Goal: Task Accomplishment & Management: Use online tool/utility

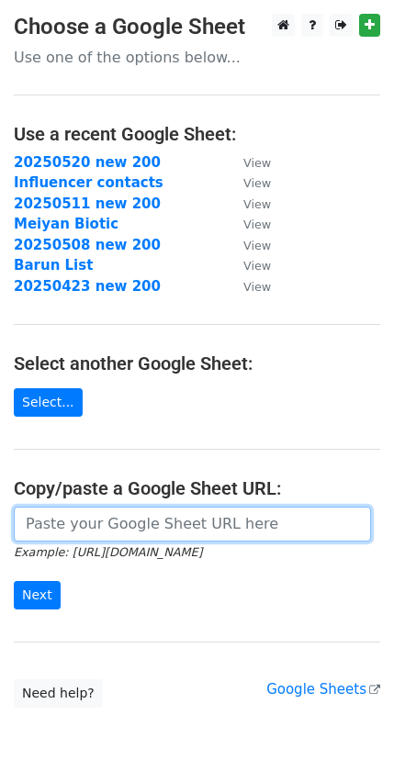
click at [136, 533] on input "url" at bounding box center [192, 524] width 357 height 35
paste input "[URL][DOMAIN_NAME]"
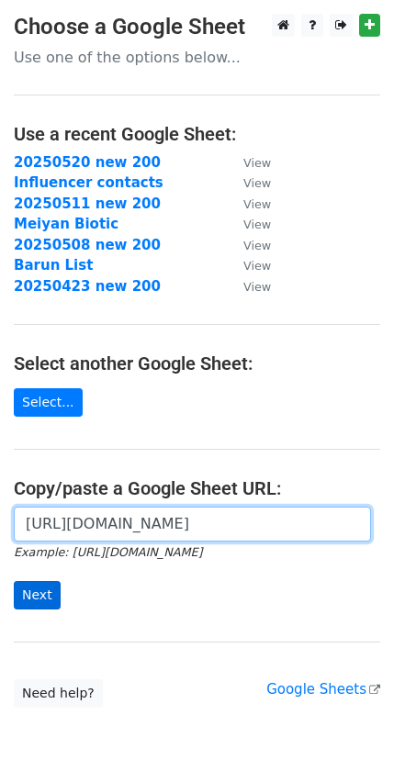
type input "https://docs.google.com/spreadsheets/d/1kpYXpagh-IOL5YKxR1wQiHcmw11epLz30-NAl7D…"
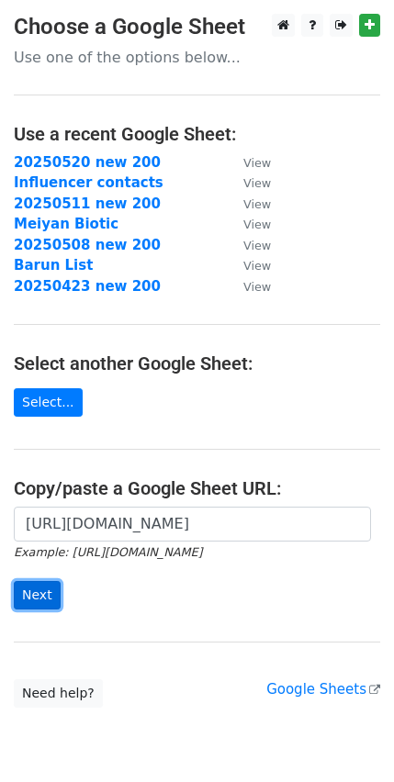
click at [43, 581] on input "Next" at bounding box center [37, 595] width 47 height 28
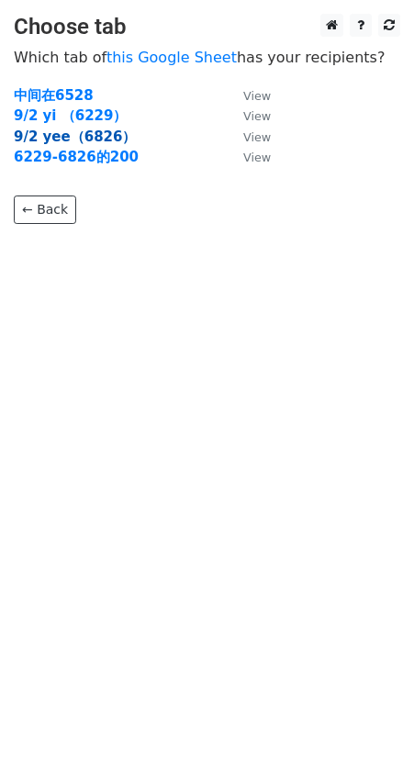
click at [93, 131] on strong "9/2 yee（6826）" at bounding box center [75, 137] width 122 height 17
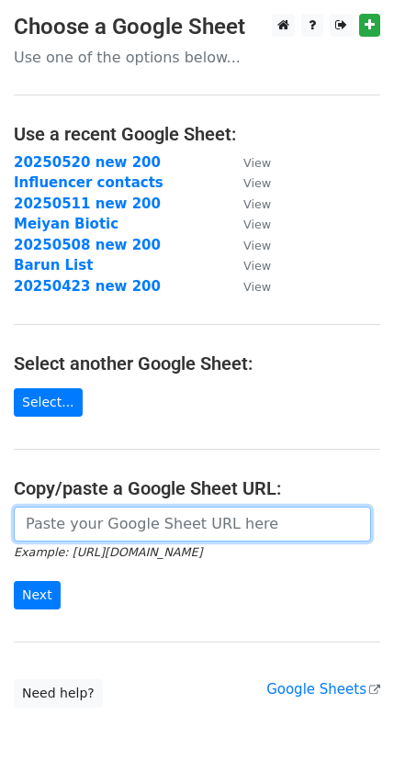
click at [125, 527] on input "url" at bounding box center [192, 524] width 357 height 35
paste input "https://docs.google.com/spreadsheets/d/1kpYXpagh-IOL5YKxR1wQiHcmw11epLz30-NAl7D…"
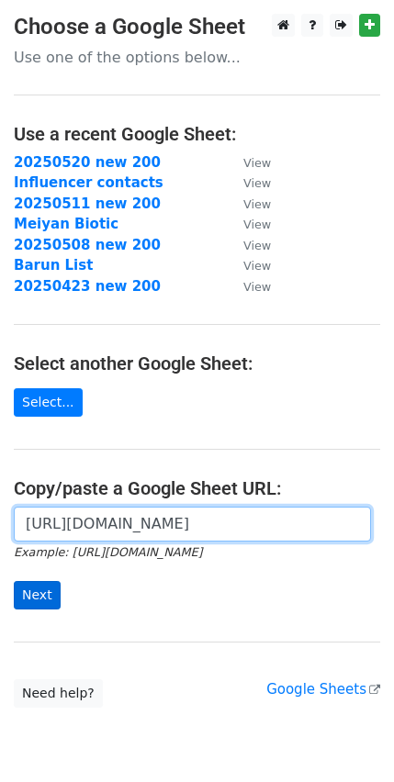
type input "https://docs.google.com/spreadsheets/d/1kpYXpagh-IOL5YKxR1wQiHcmw11epLz30-NAl7D…"
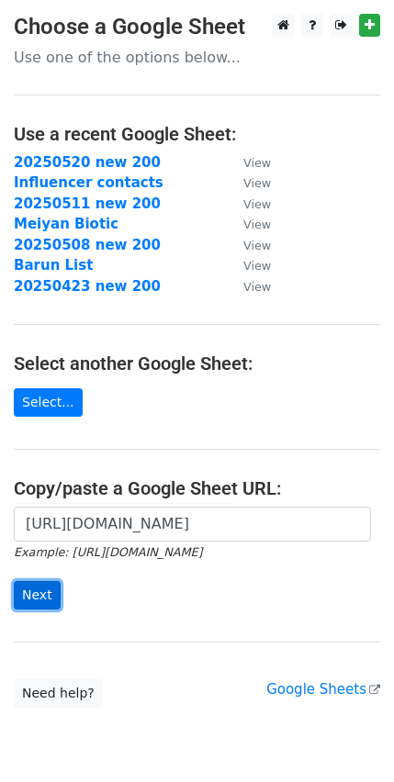
click at [34, 591] on input "Next" at bounding box center [37, 595] width 47 height 28
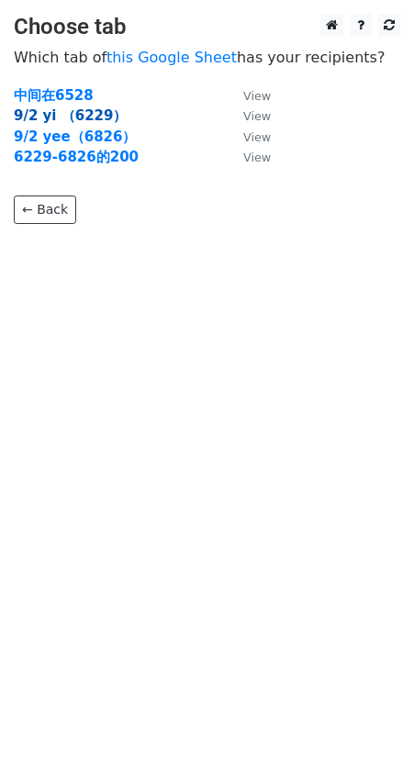
click at [79, 119] on strong "9/2 yi （6229）" at bounding box center [70, 115] width 113 height 17
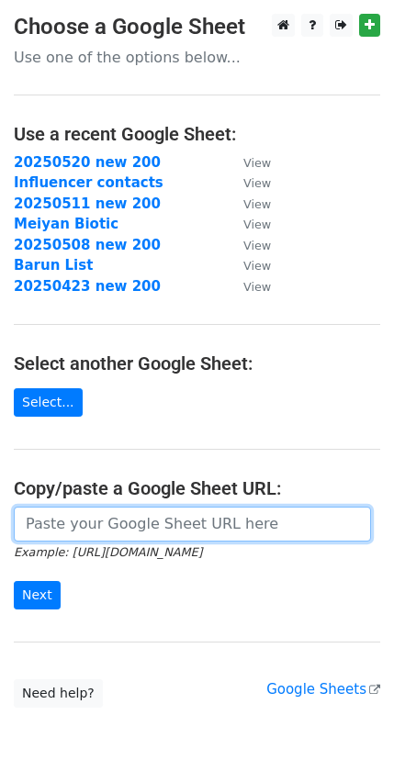
click at [104, 534] on input "url" at bounding box center [192, 524] width 357 height 35
paste input "[URL][DOMAIN_NAME]"
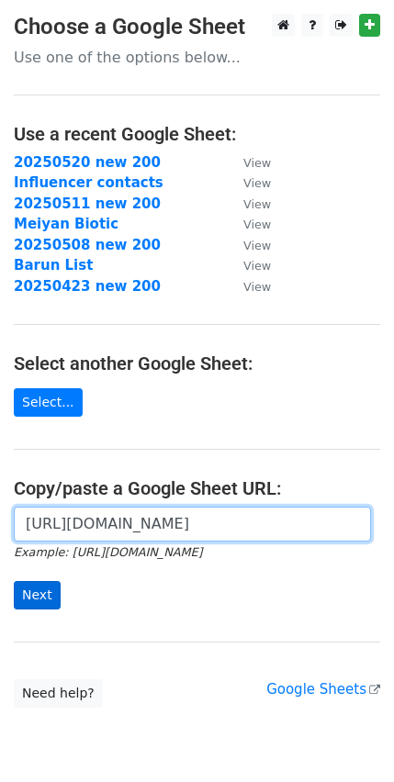
type input "https://docs.google.com/spreadsheets/d/1kpYXpagh-IOL5YKxR1wQiHcmw11epLz30-NAl7D…"
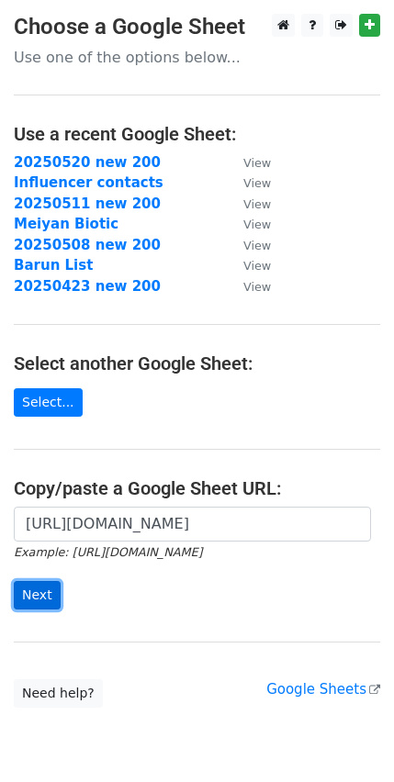
click at [55, 589] on input "Next" at bounding box center [37, 595] width 47 height 28
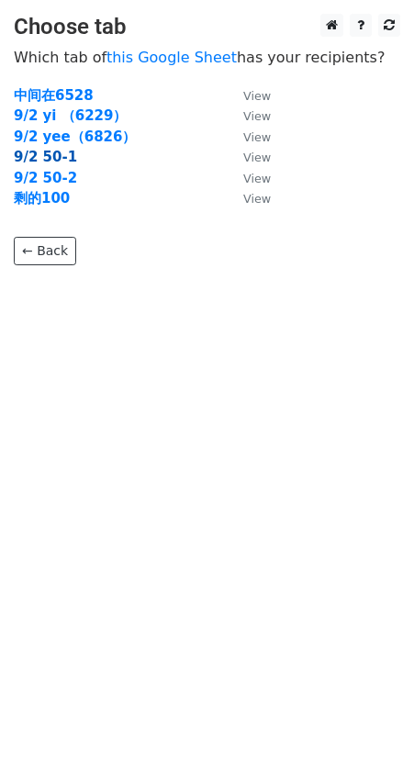
click at [54, 159] on strong "9/2 50-1" at bounding box center [45, 157] width 63 height 17
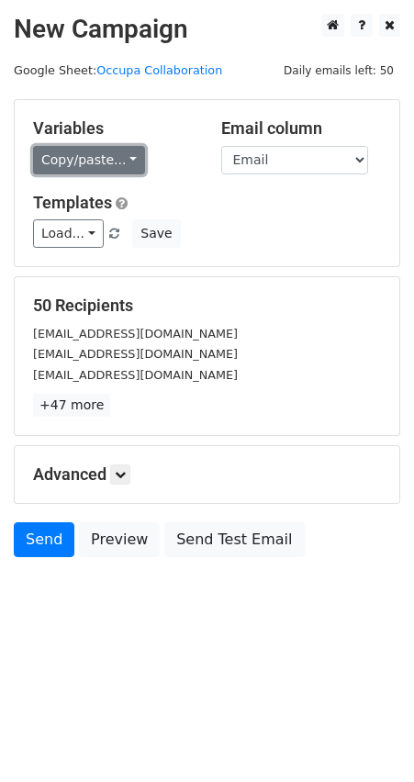
click at [127, 163] on link "Copy/paste..." at bounding box center [89, 160] width 112 height 28
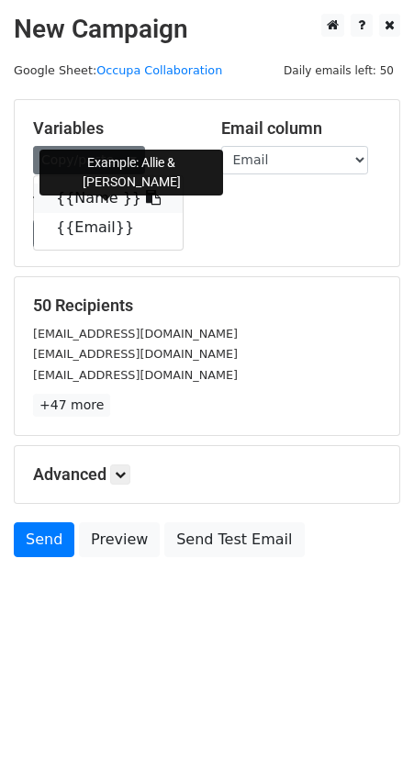
click at [146, 196] on link "{{Name }}" at bounding box center [108, 198] width 149 height 29
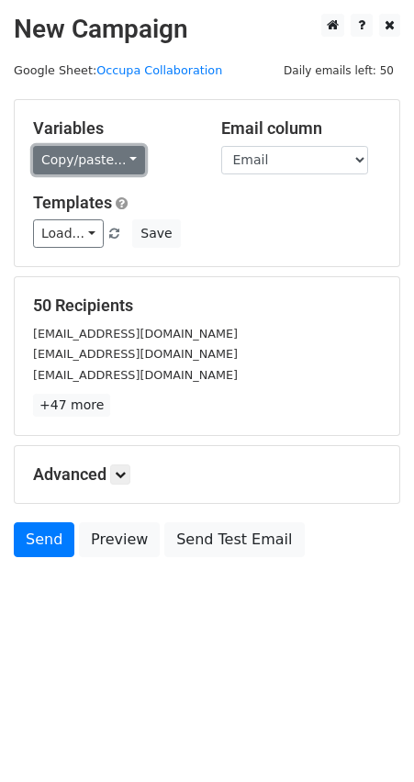
click at [123, 162] on link "Copy/paste..." at bounding box center [89, 160] width 112 height 28
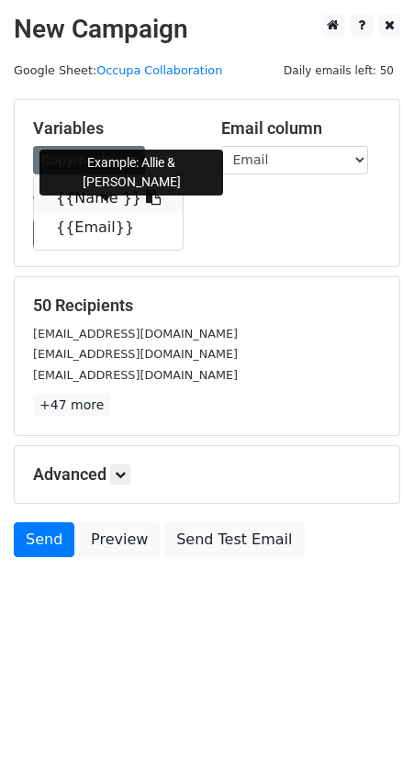
click at [124, 200] on link "{{Name }}" at bounding box center [108, 198] width 149 height 29
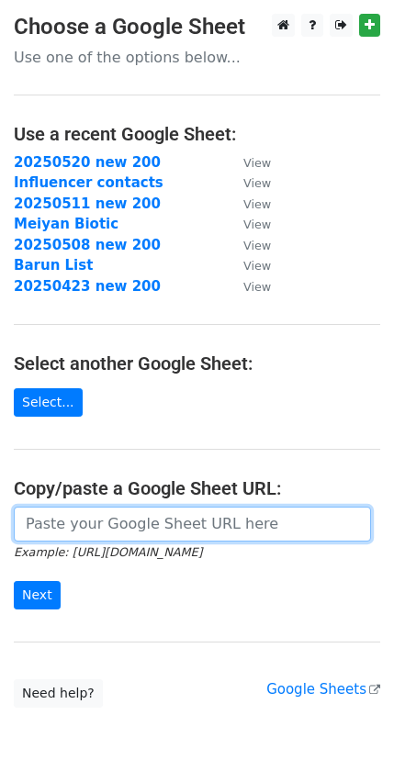
click at [248, 531] on input "url" at bounding box center [192, 524] width 357 height 35
paste input "https://docs.google.com/spreadsheets/d/1kpYXpagh-IOL5YKxR1wQiHcmw11epLz30-NAl7D…"
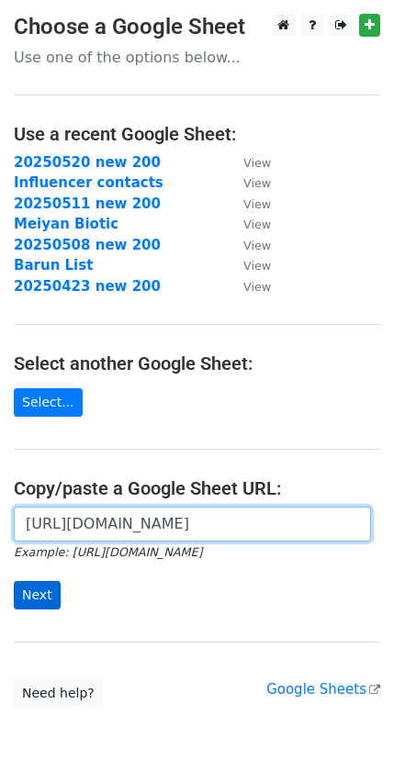
type input "https://docs.google.com/spreadsheets/d/1kpYXpagh-IOL5YKxR1wQiHcmw11epLz30-NAl7D…"
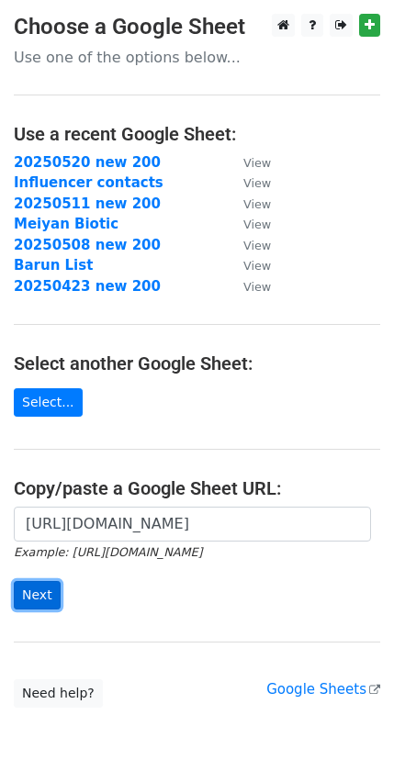
click at [53, 600] on input "Next" at bounding box center [37, 595] width 47 height 28
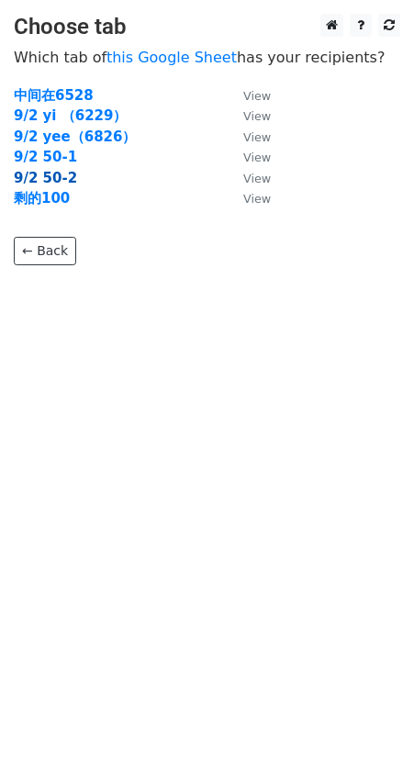
click at [63, 174] on strong "9/2 50-2" at bounding box center [45, 178] width 63 height 17
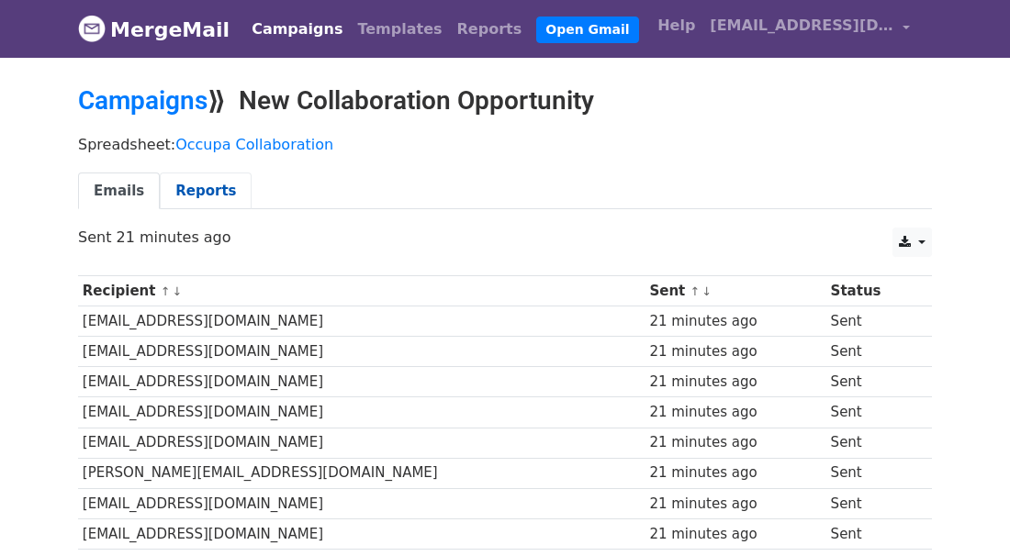
click at [208, 194] on link "Reports" at bounding box center [206, 192] width 92 height 38
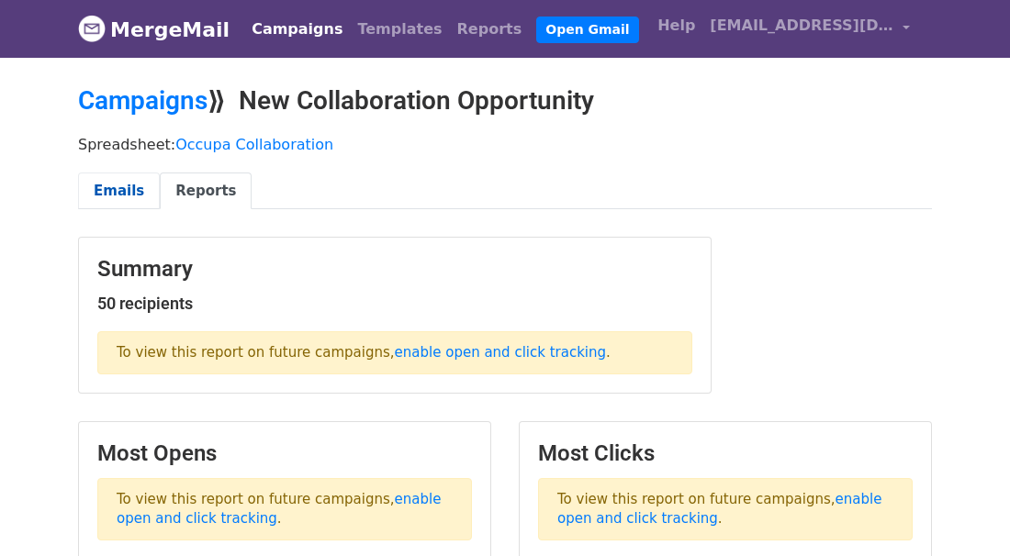
click at [116, 188] on link "Emails" at bounding box center [119, 192] width 82 height 38
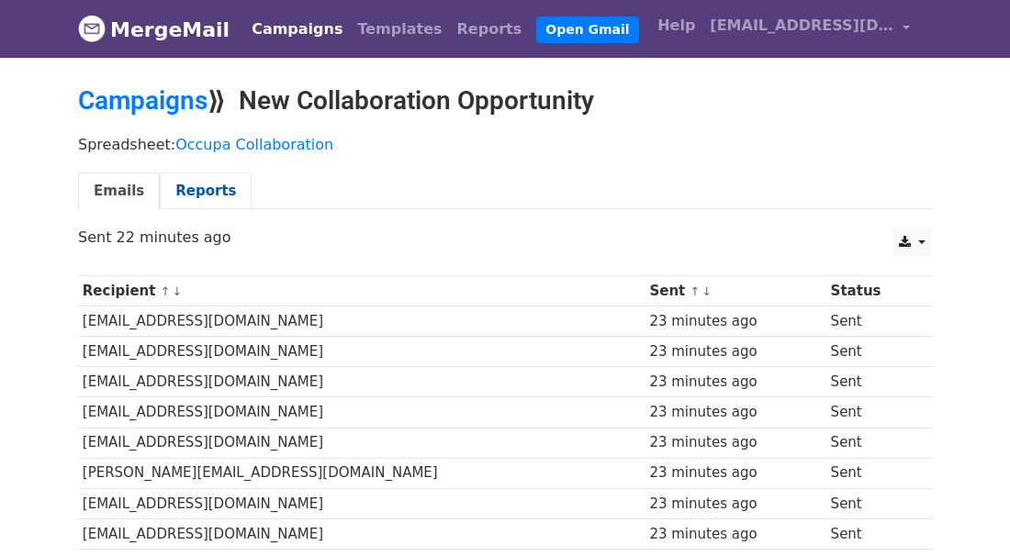
click at [193, 192] on link "Reports" at bounding box center [206, 192] width 92 height 38
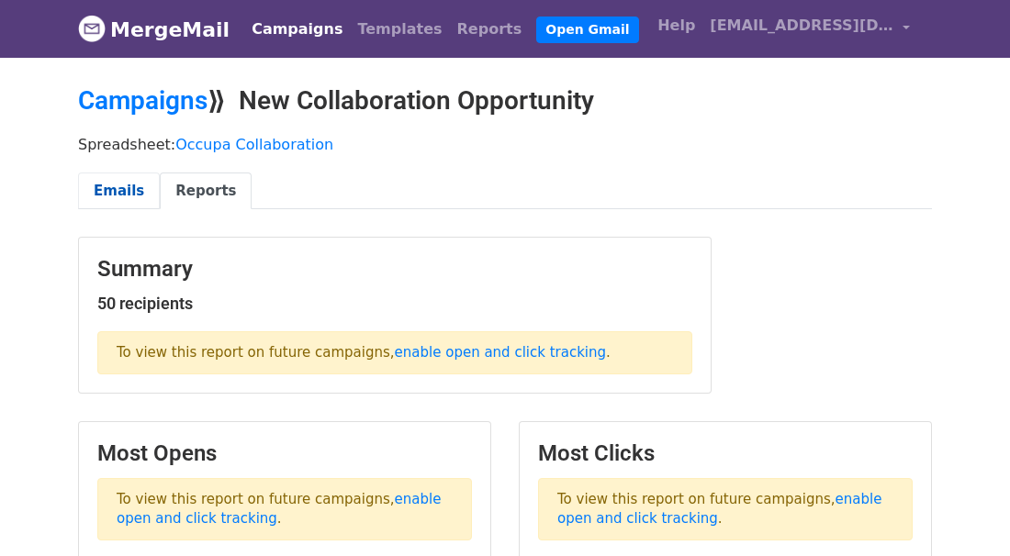
click at [116, 195] on link "Emails" at bounding box center [119, 192] width 82 height 38
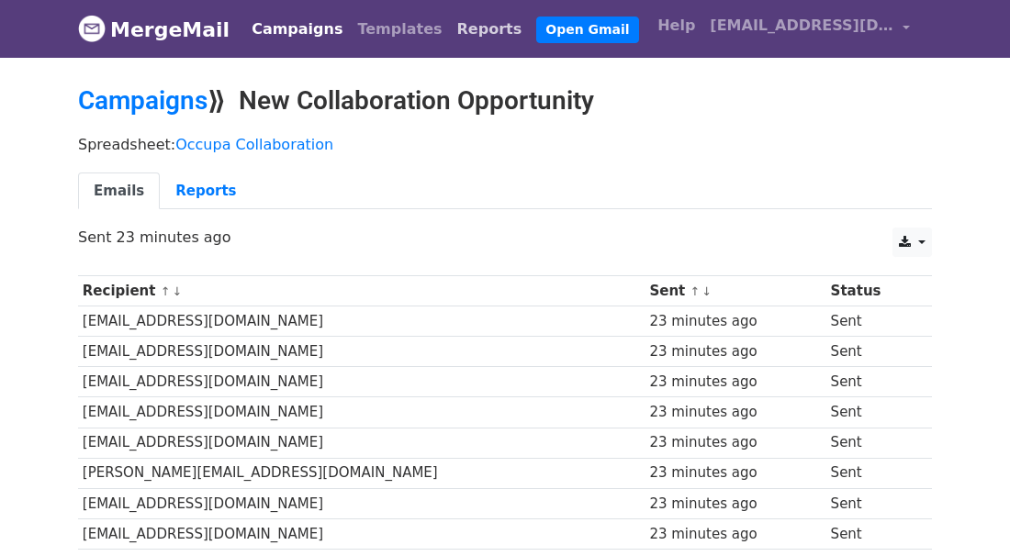
click at [457, 24] on link "Reports" at bounding box center [490, 29] width 80 height 37
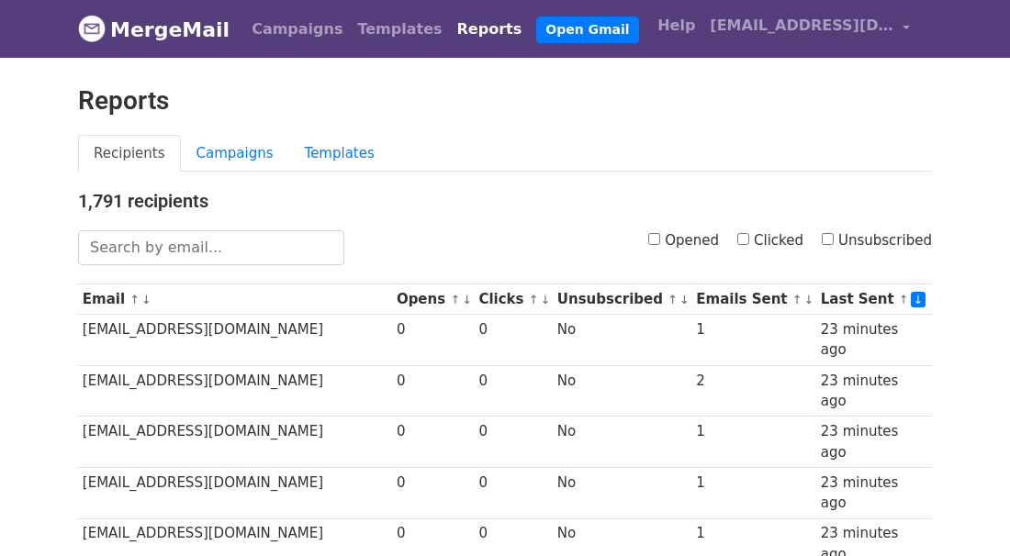
click at [649, 239] on input "Opened" at bounding box center [654, 239] width 12 height 12
checkbox input "true"
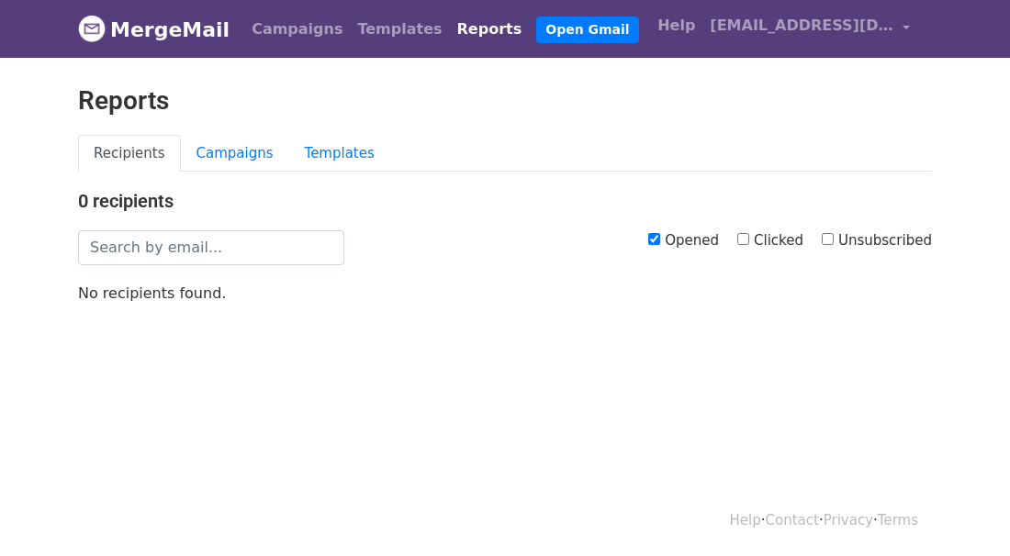
click at [742, 238] on input "Clicked" at bounding box center [743, 239] width 12 height 12
checkbox input "true"
click at [828, 238] on input "Unsubscribed" at bounding box center [828, 239] width 12 height 12
checkbox input "true"
click at [232, 161] on link "Campaigns" at bounding box center [235, 154] width 108 height 38
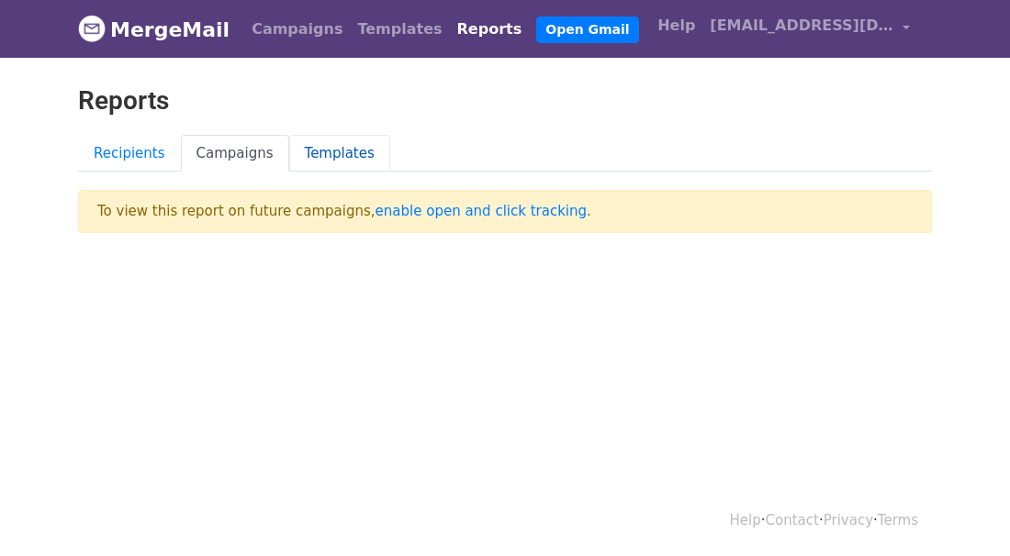
click at [338, 152] on link "Templates" at bounding box center [339, 154] width 101 height 38
click at [115, 152] on link "Recipients" at bounding box center [129, 154] width 103 height 38
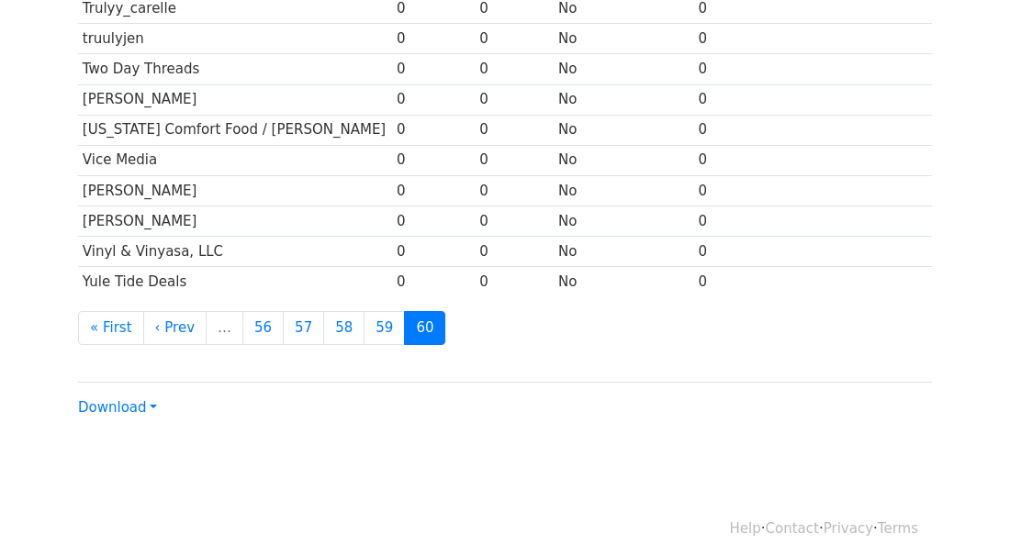
scroll to position [657, 0]
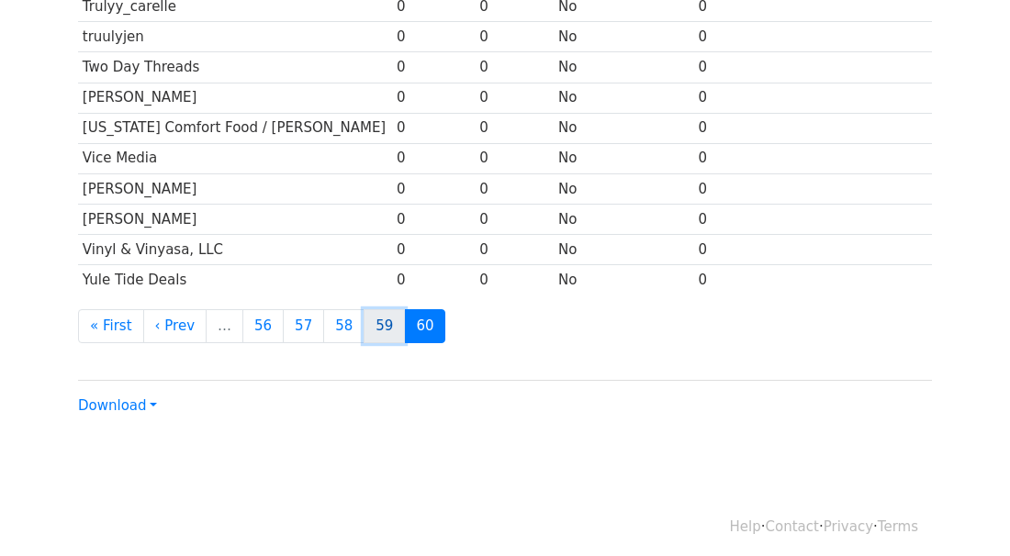
click at [372, 316] on link "59" at bounding box center [384, 326] width 41 height 34
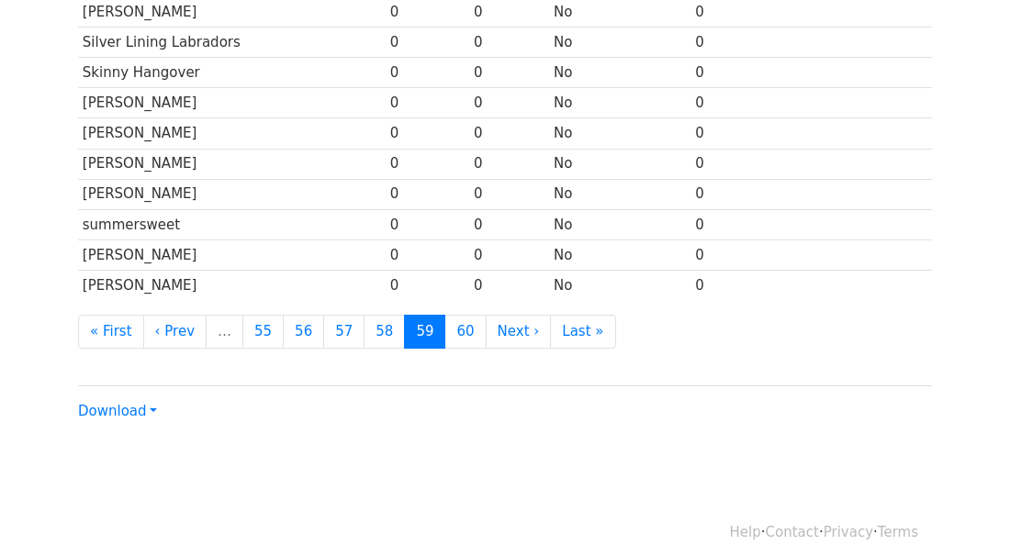
scroll to position [928, 0]
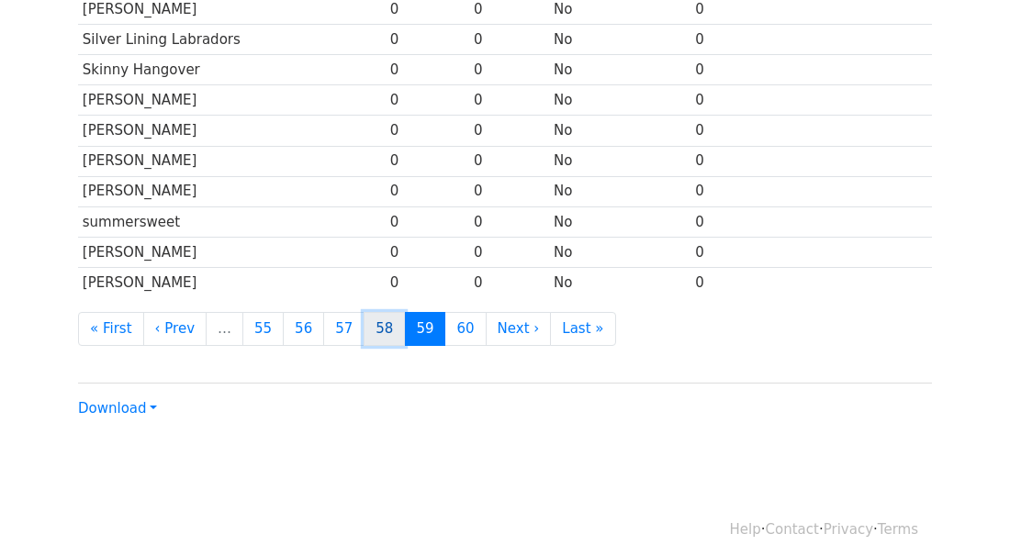
click at [375, 315] on link "58" at bounding box center [384, 329] width 41 height 34
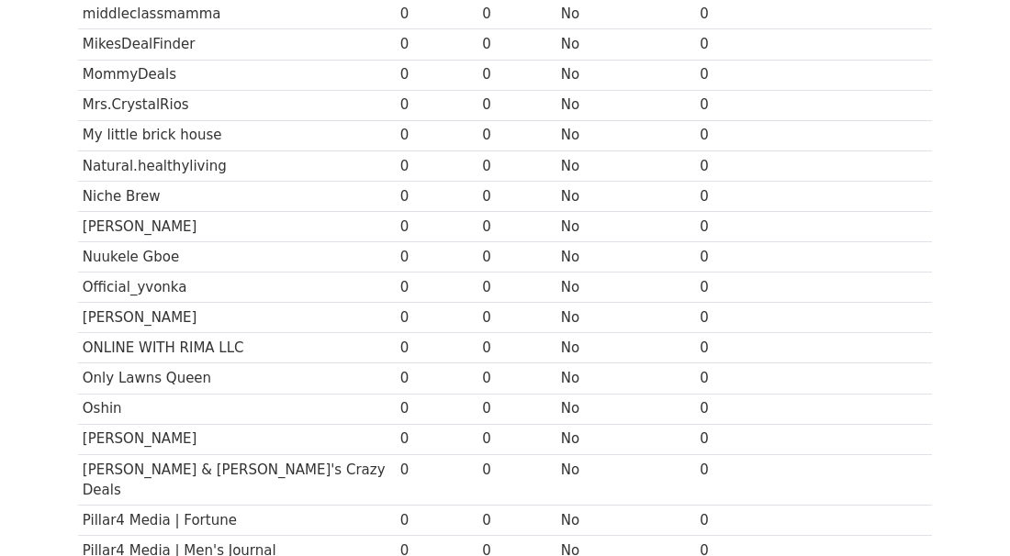
scroll to position [928, 0]
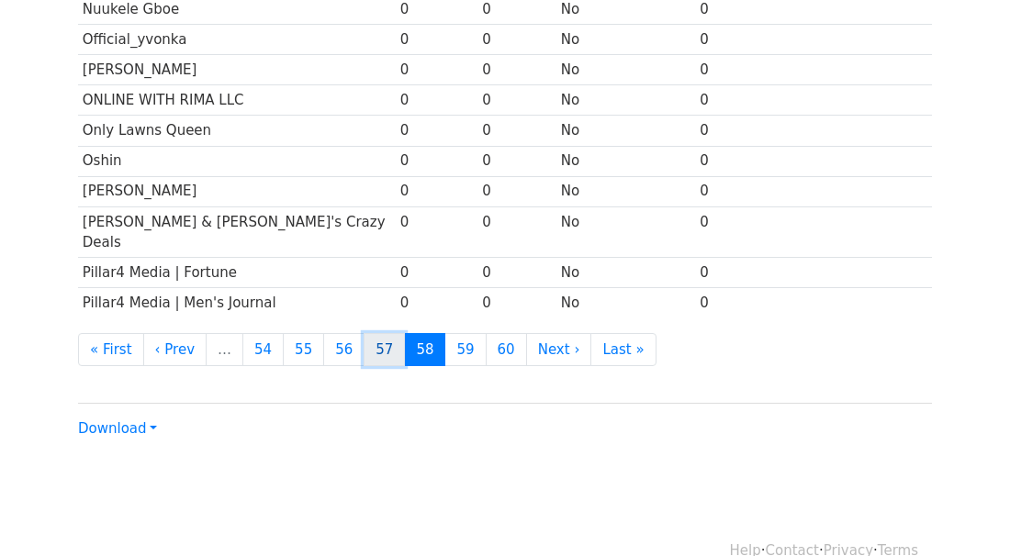
click at [365, 333] on link "57" at bounding box center [384, 350] width 41 height 34
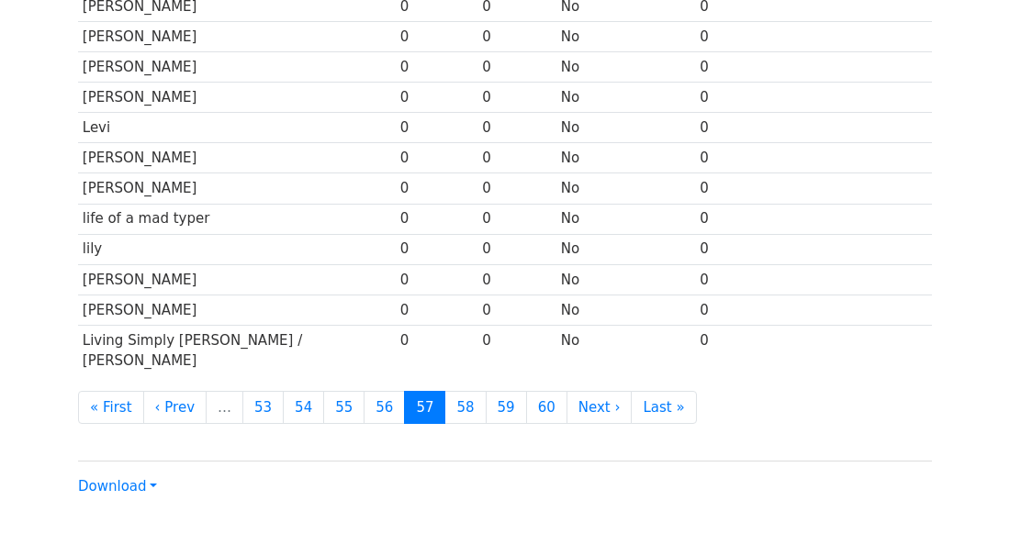
scroll to position [928, 0]
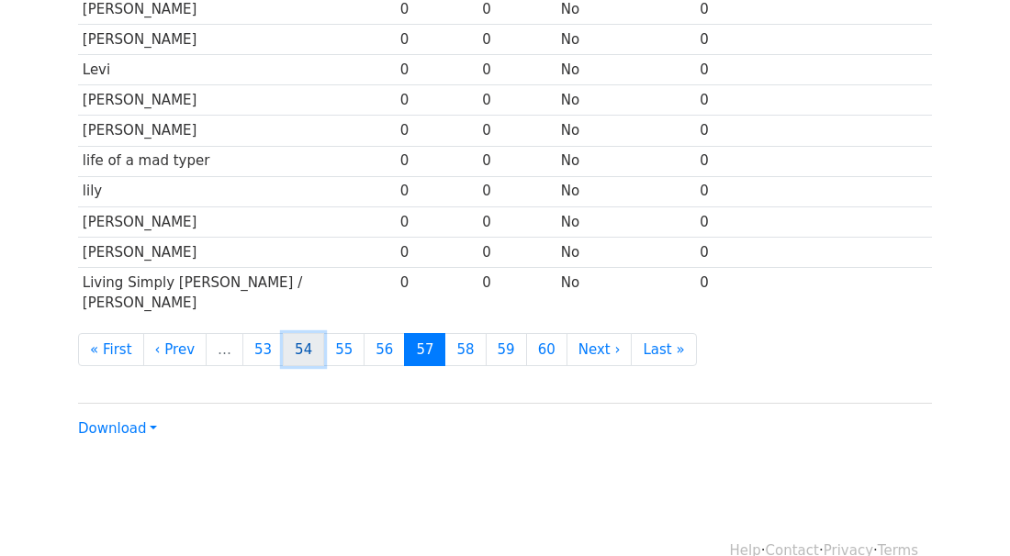
click at [293, 333] on link "54" at bounding box center [303, 350] width 41 height 34
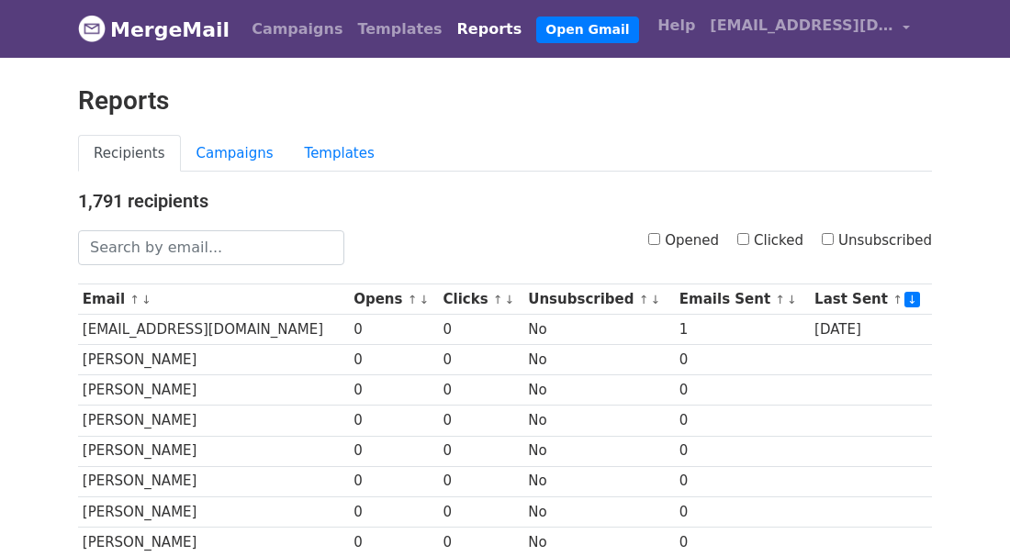
click at [641, 237] on div "Opened Clicked Unsubscribed" at bounding box center [652, 247] width 588 height 35
click at [648, 238] on input "Opened" at bounding box center [654, 239] width 12 height 12
checkbox input "true"
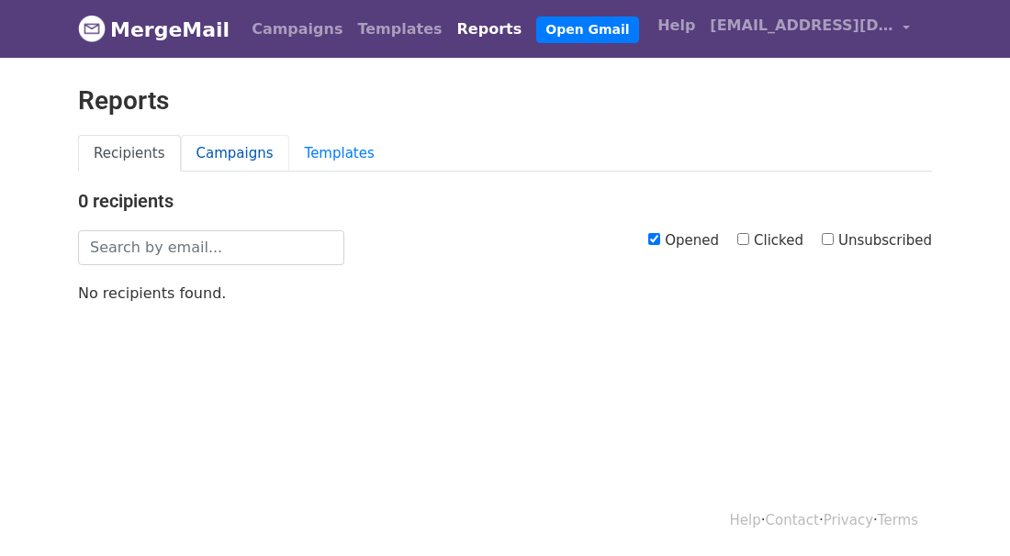
click at [243, 157] on link "Campaigns" at bounding box center [235, 154] width 108 height 38
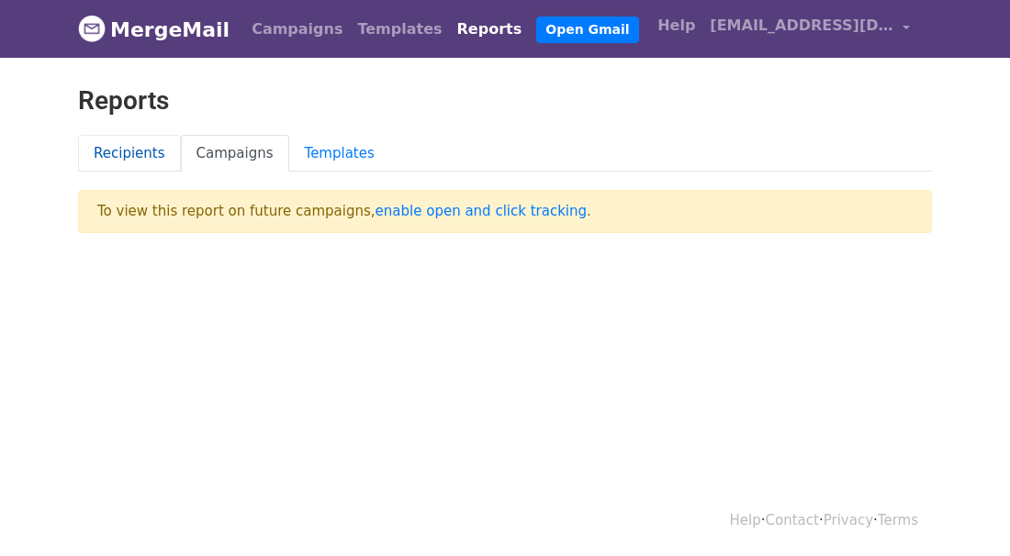
click at [90, 155] on link "Recipients" at bounding box center [129, 154] width 103 height 38
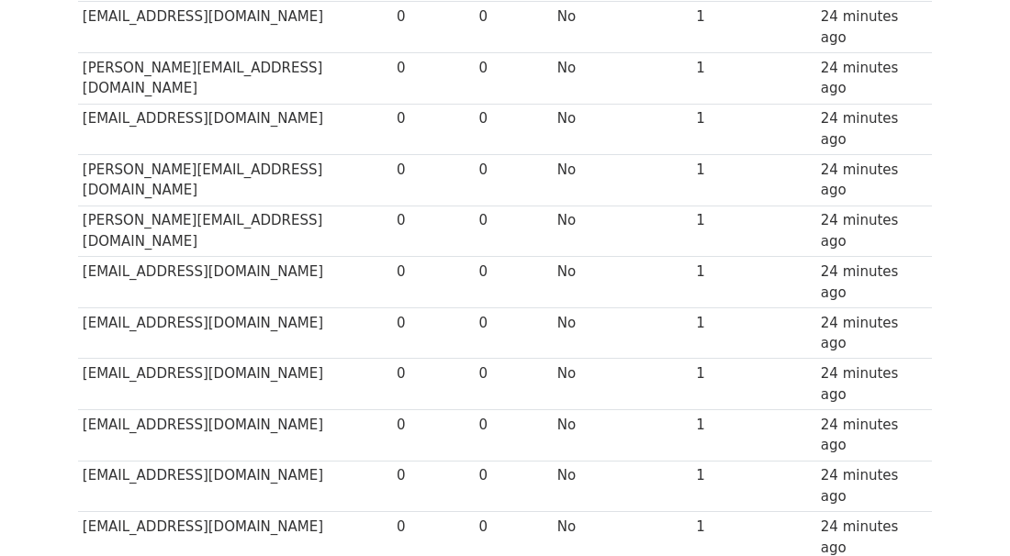
scroll to position [928, 0]
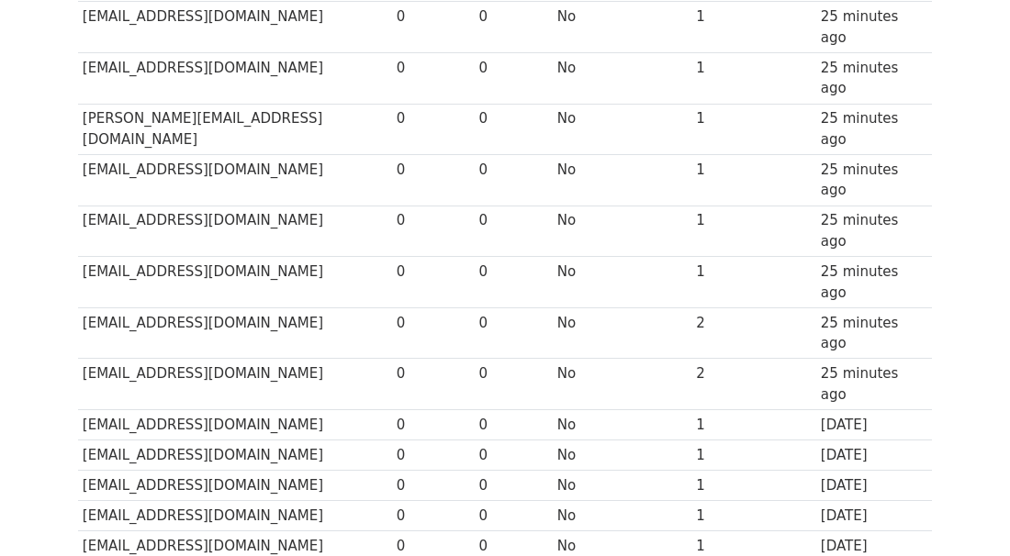
scroll to position [928, 0]
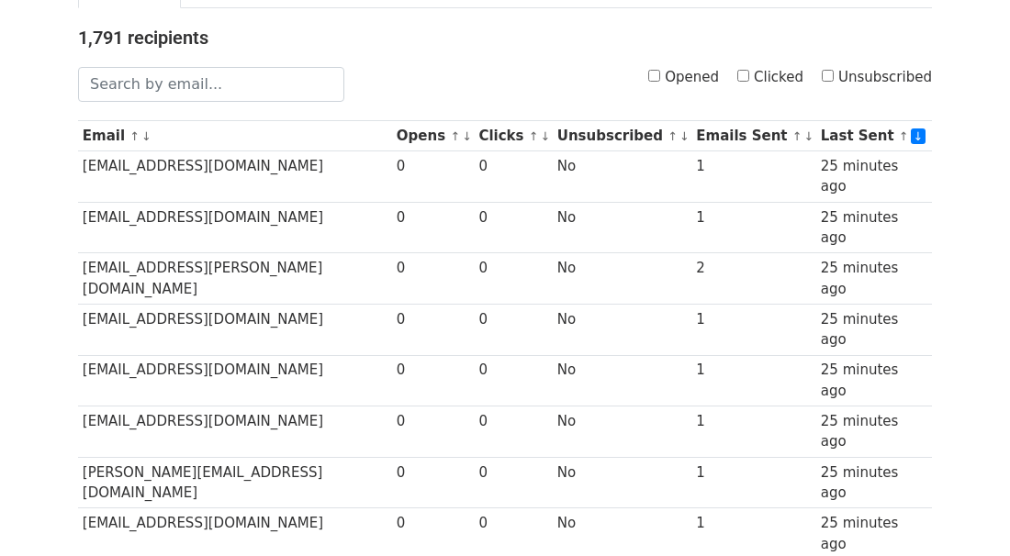
scroll to position [0, 0]
